Goal: Task Accomplishment & Management: Manage account settings

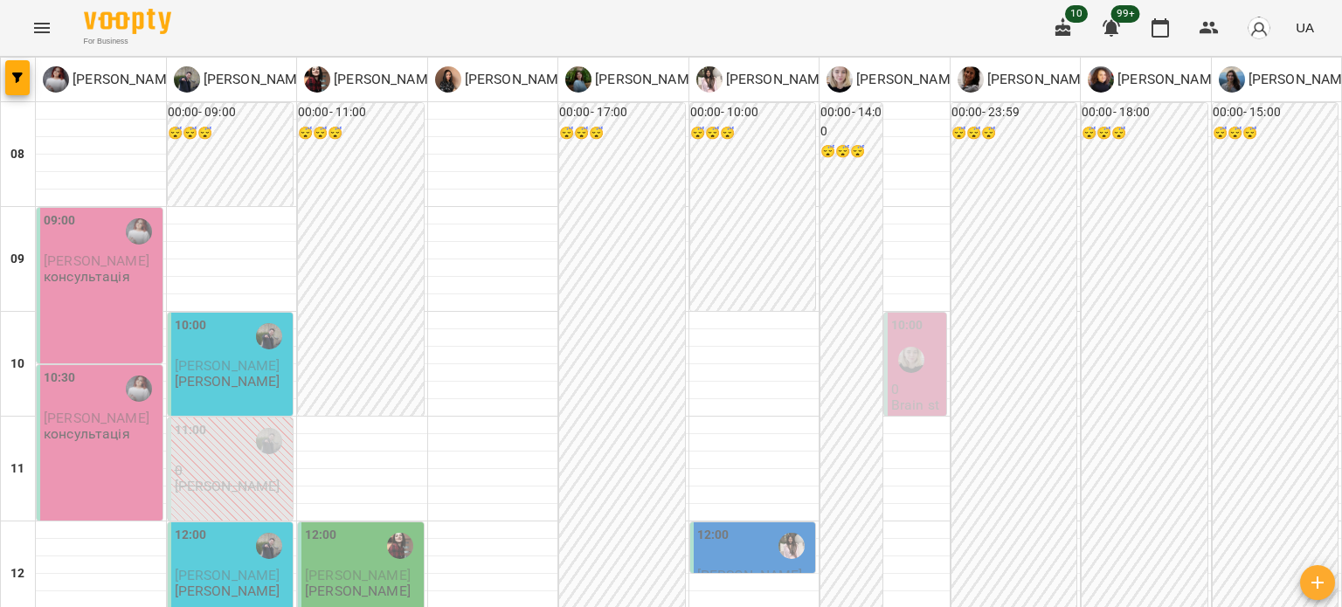
scroll to position [642, 0]
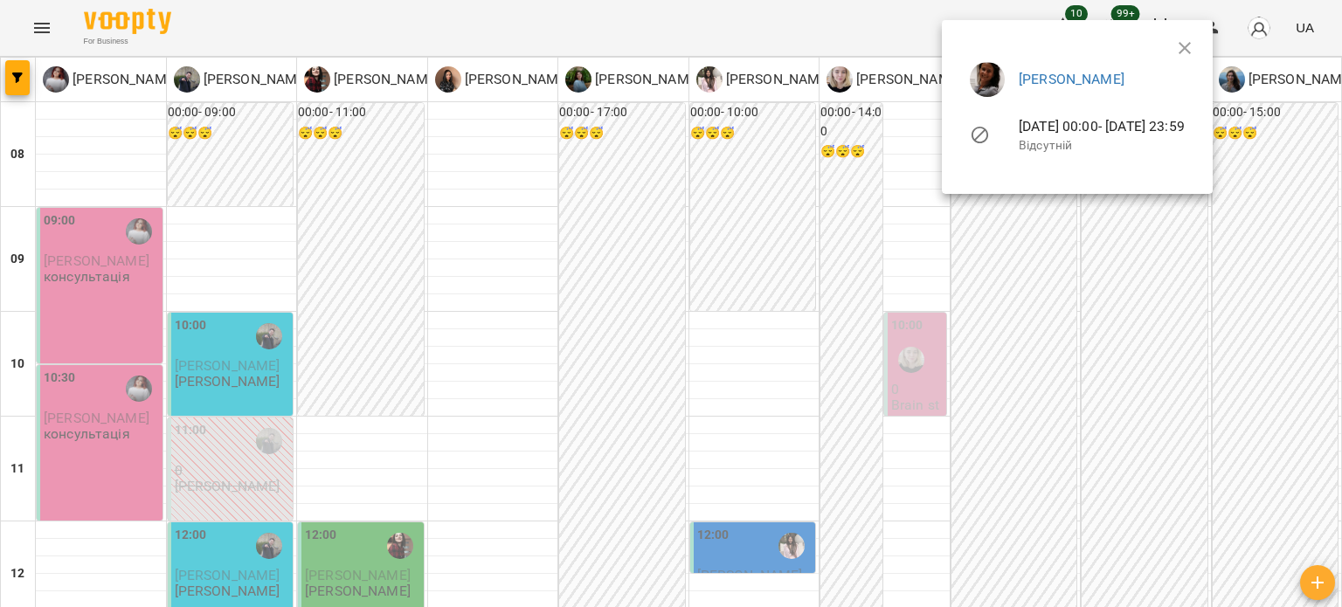
click at [1199, 49] on ul "[PERSON_NAME] [DATE] 00:00 - [DATE] 23:59 Відсутній" at bounding box center [1077, 110] width 243 height 125
click at [1199, 48] on ul "[PERSON_NAME] [DATE] 00:00 - [DATE] 23:59 Відсутній" at bounding box center [1077, 110] width 243 height 125
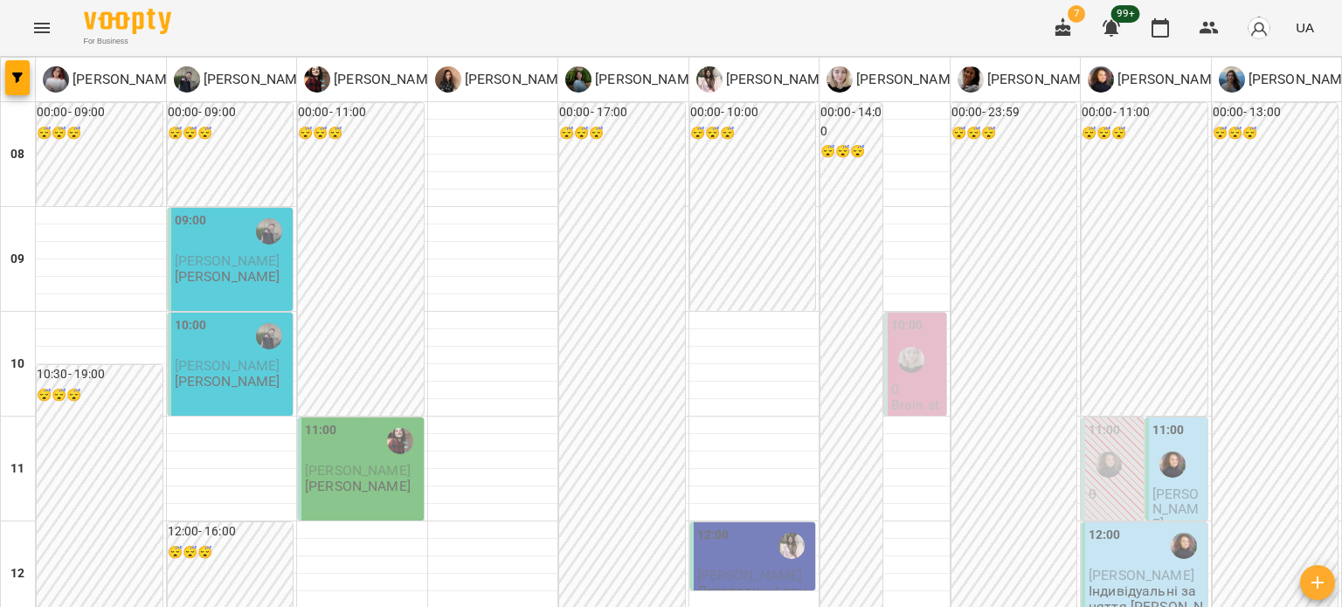
scroll to position [175, 0]
